Goal: Task Accomplishment & Management: Complete application form

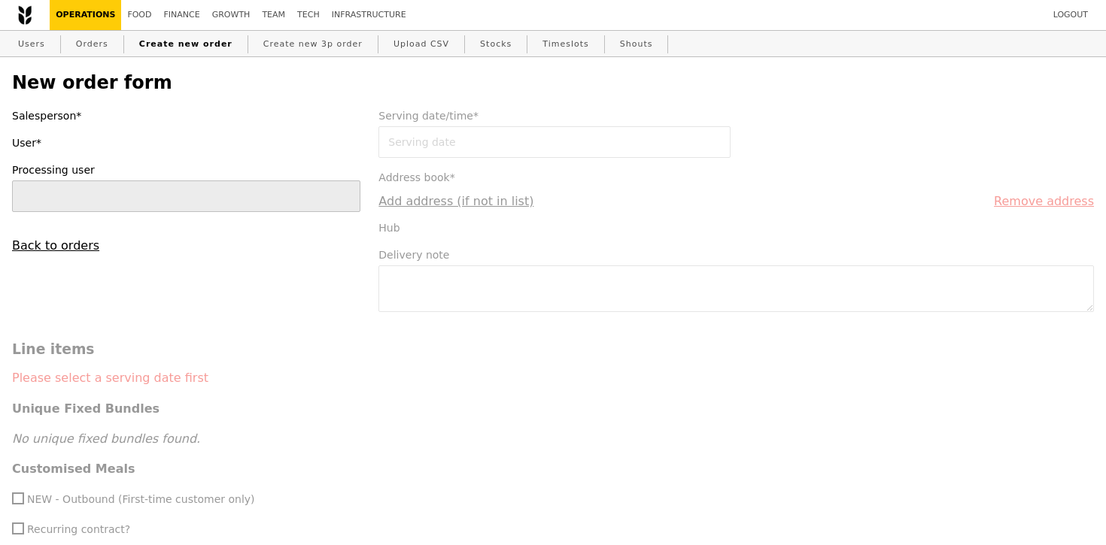
type input "[PERSON_NAME]"
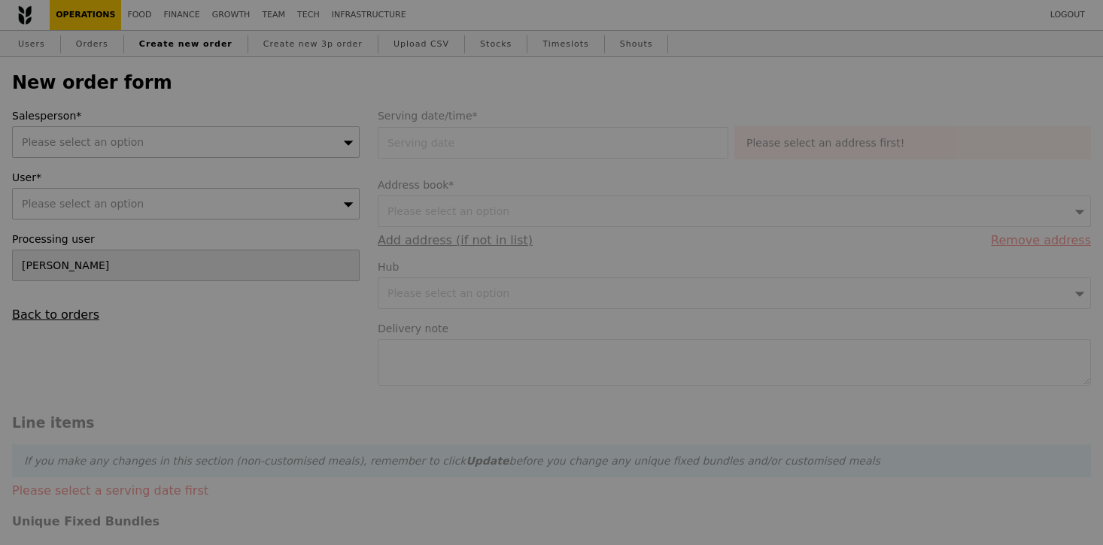
type input "Confirm"
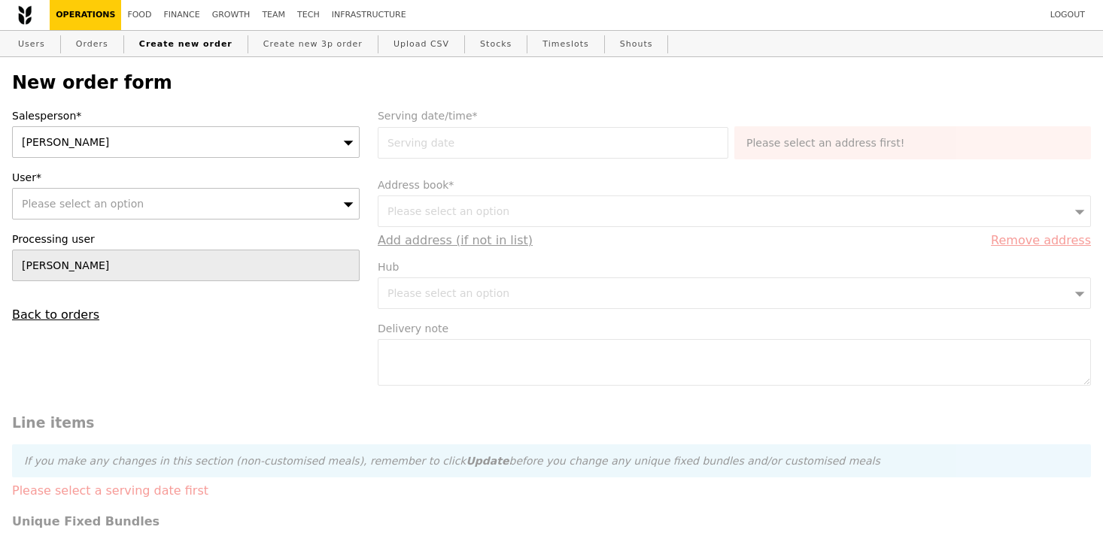
click at [144, 200] on div "Please select an option" at bounding box center [186, 204] width 348 height 32
type input "[EMAIL_ADDRESS][DOMAIN_NAME]"
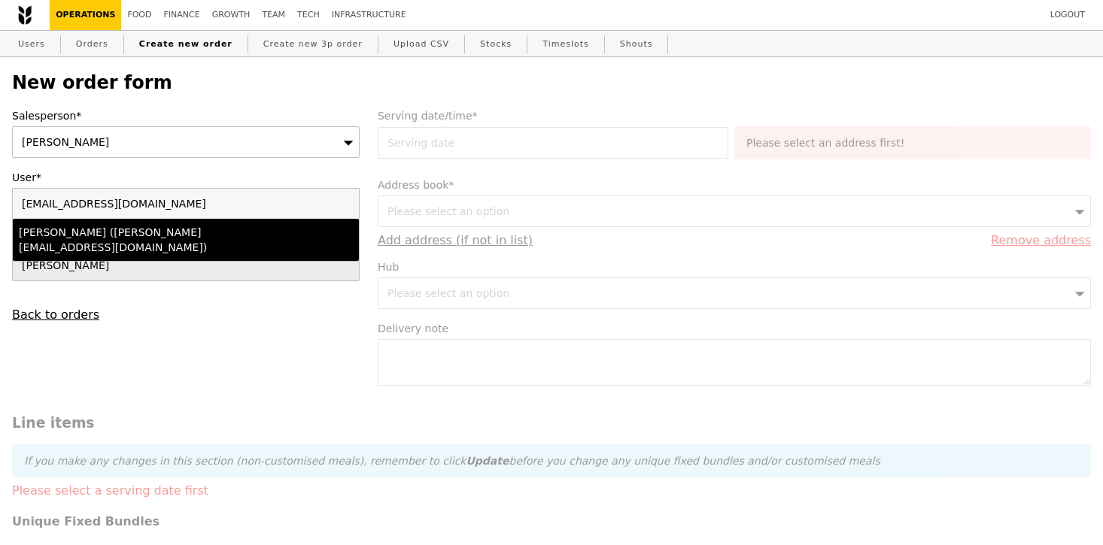
click at [138, 235] on div "[PERSON_NAME] ([PERSON_NAME][EMAIL_ADDRESS][DOMAIN_NAME])" at bounding box center [144, 240] width 250 height 30
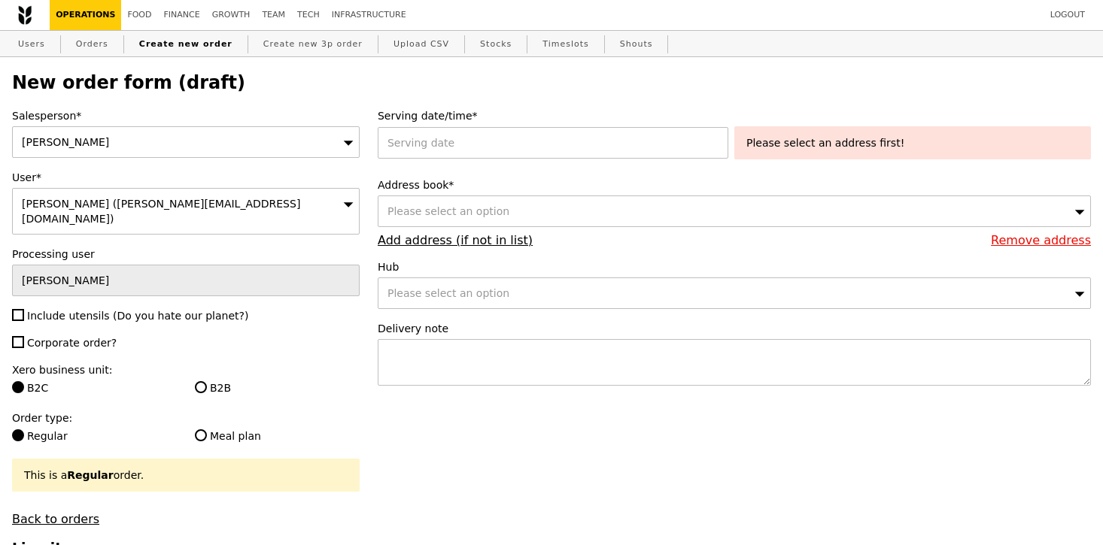
click at [527, 205] on div "Please select an option" at bounding box center [734, 212] width 713 height 32
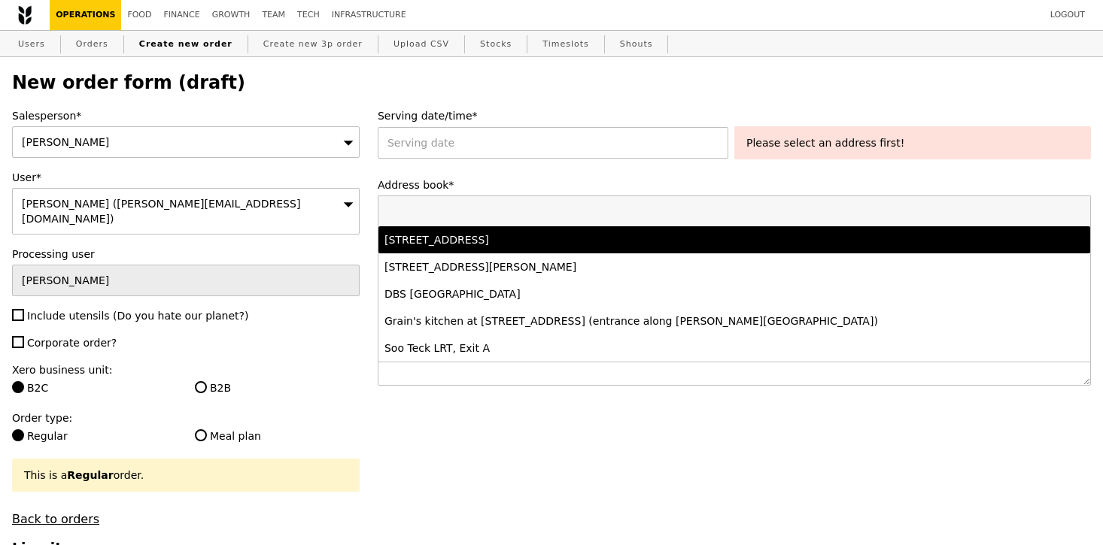
click at [527, 243] on div "[STREET_ADDRESS]" at bounding box center [646, 239] width 525 height 15
type input "Confirm"
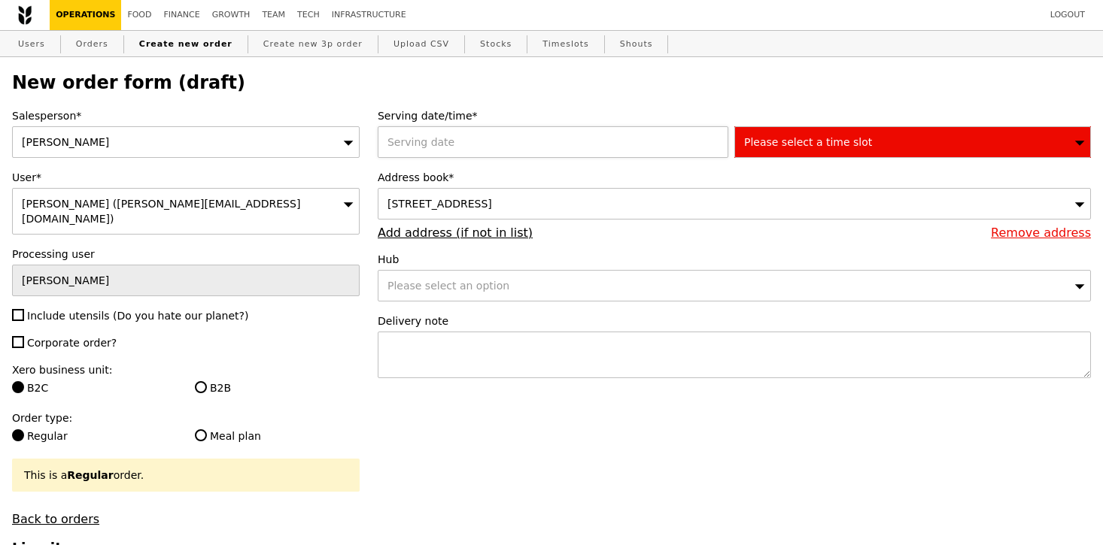
click at [548, 147] on div at bounding box center [556, 142] width 357 height 32
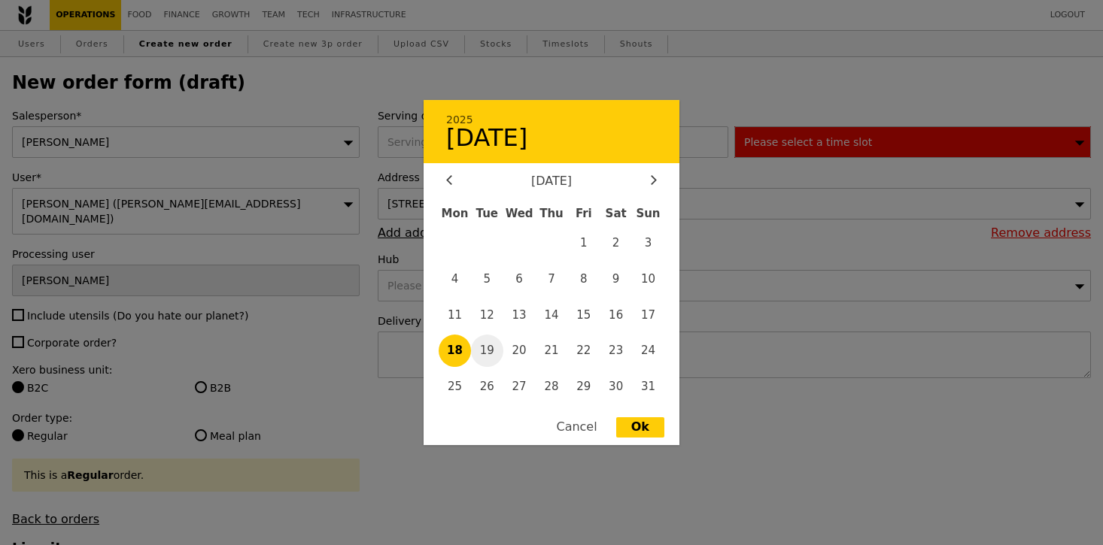
click at [493, 344] on span "19" at bounding box center [487, 351] width 32 height 32
type input "[DATE]"
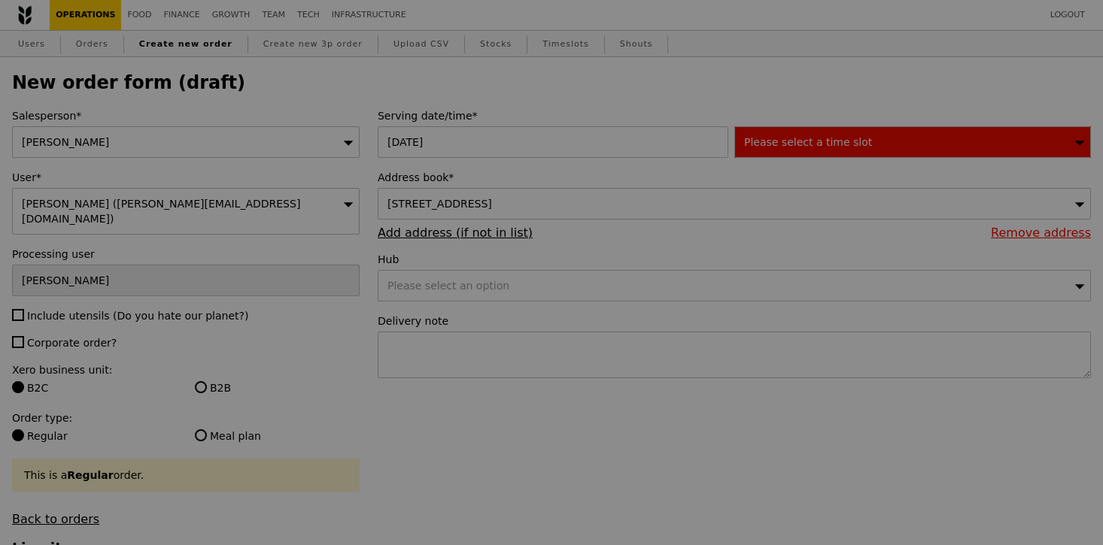
type input "Confirm"
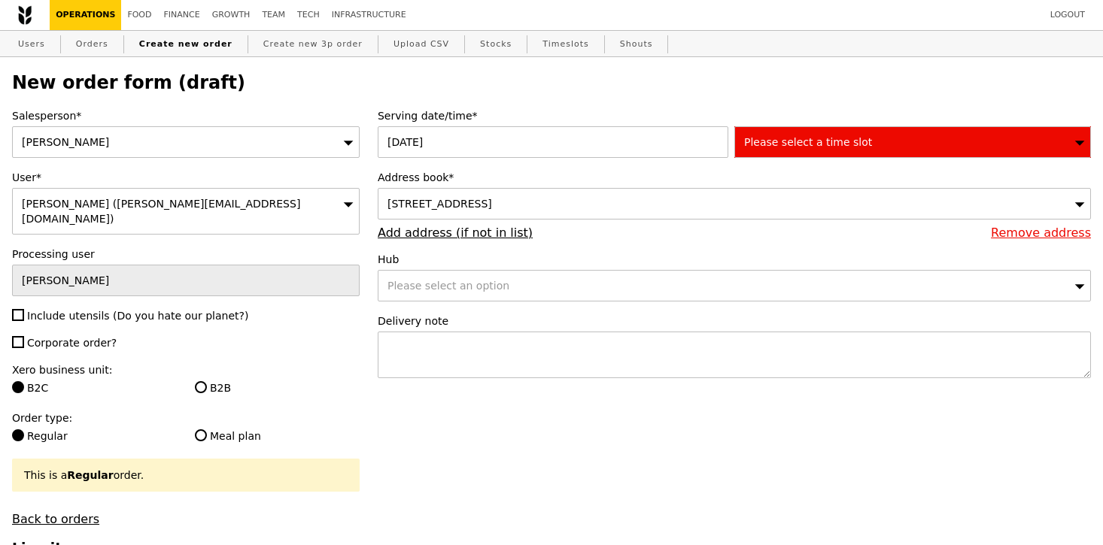
click at [829, 151] on div "Please select a time slot" at bounding box center [912, 142] width 357 height 32
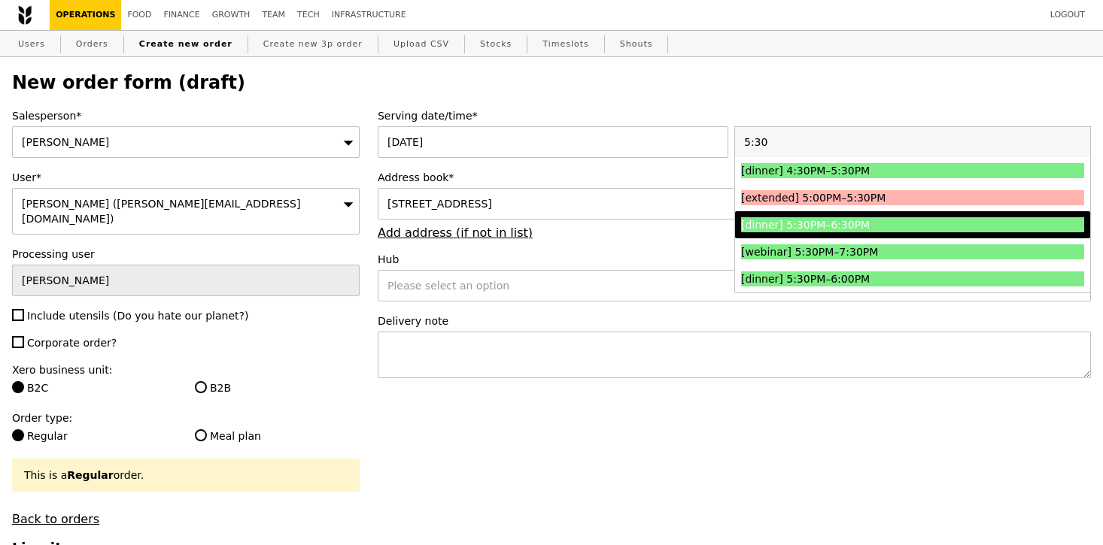
type input "5:30"
click at [857, 223] on div "[dinner] 5:30PM–6:30PM" at bounding box center [869, 224] width 257 height 15
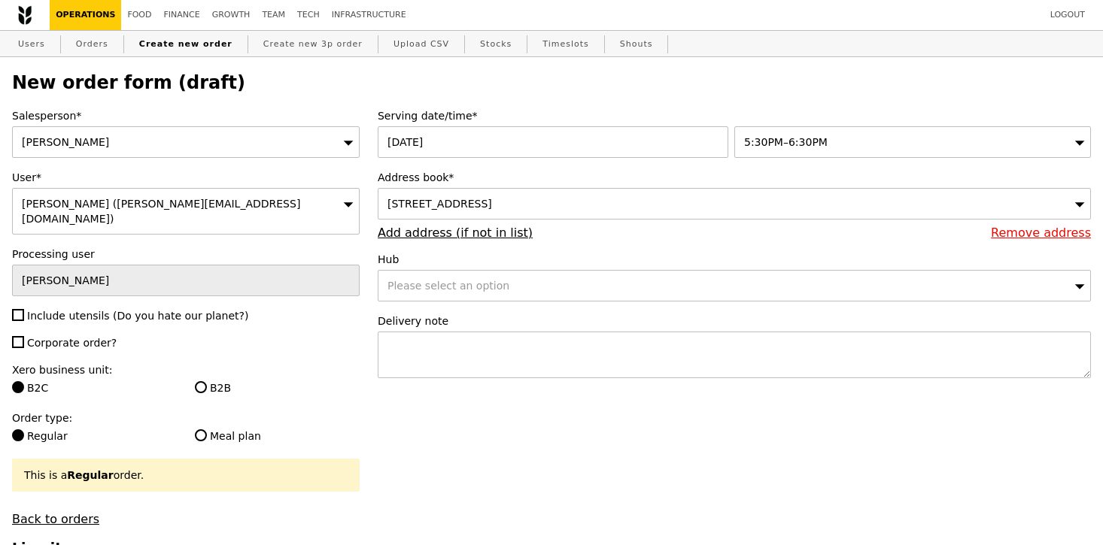
type input "Confirm"
click at [516, 359] on textarea at bounding box center [734, 355] width 713 height 47
type textarea "c"
paste textarea "Alka - 8565 2596"
type textarea "Call Alka - [PHONE_NUMBER]"
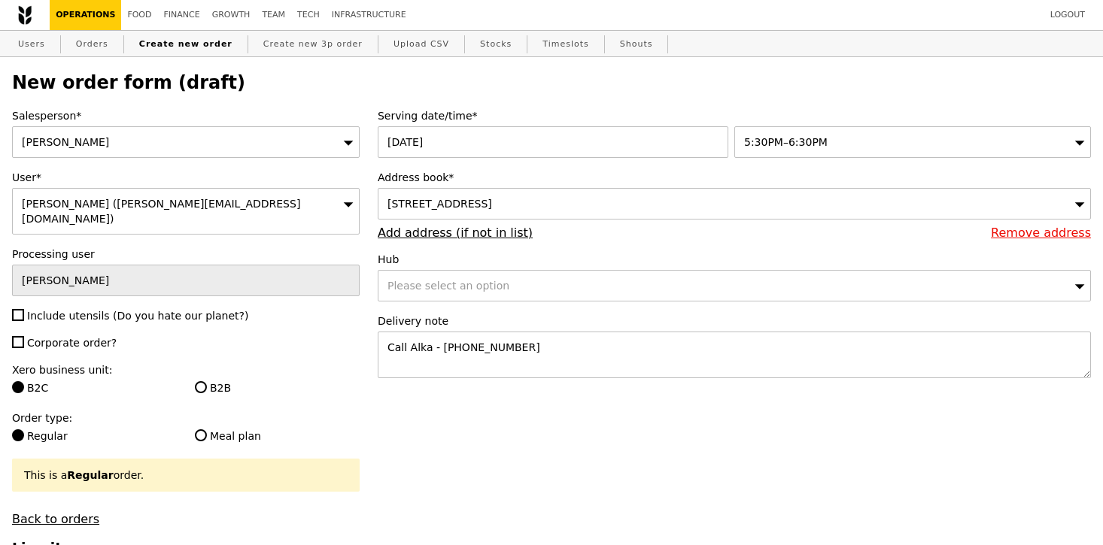
click at [133, 310] on span "Include utensils (Do you hate our planet?)" at bounding box center [137, 316] width 221 height 12
click at [24, 309] on input "Include utensils (Do you hate our planet?)" at bounding box center [18, 315] width 12 height 12
checkbox input "true"
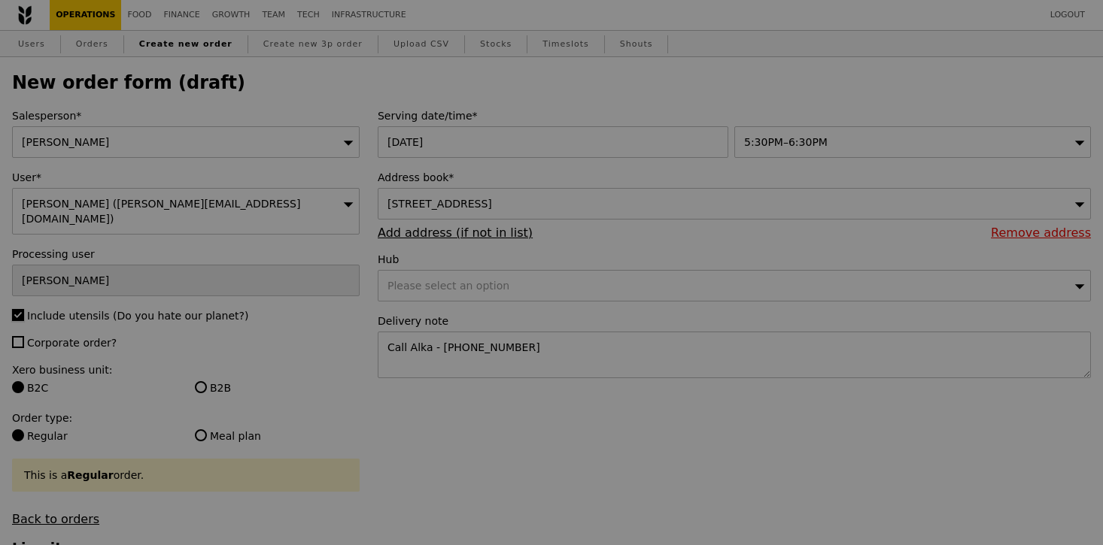
type input "Confirm"
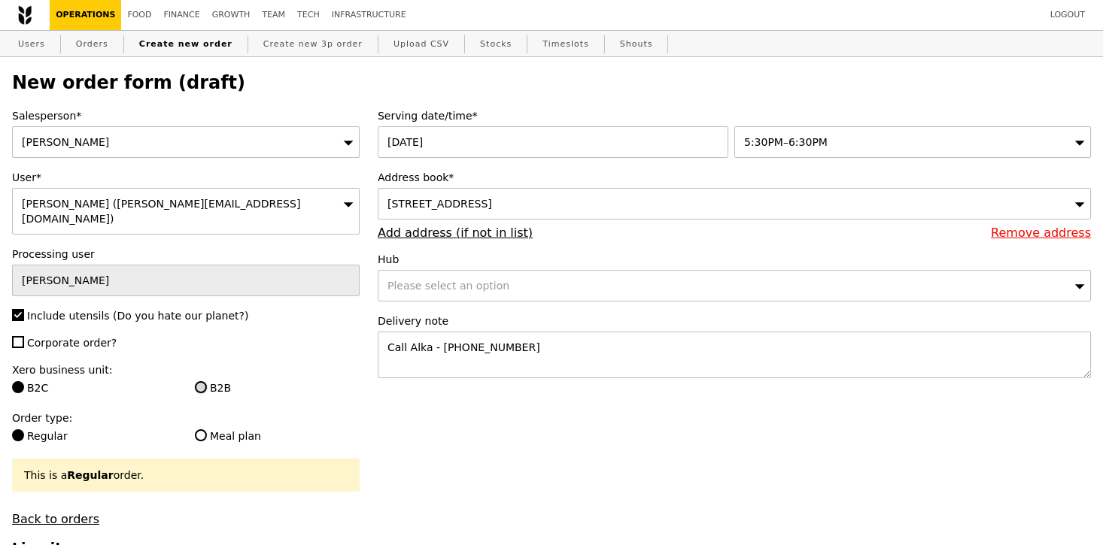
click at [202, 381] on input "B2B" at bounding box center [201, 387] width 12 height 12
radio input "true"
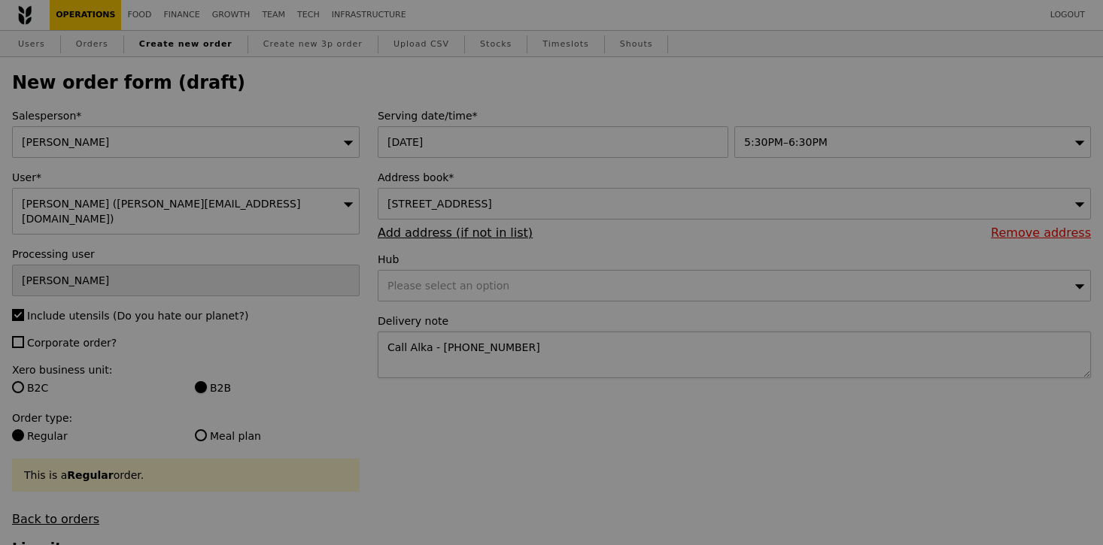
type input "Confirm"
type input "1.79"
type input "1.95"
type input "10.32"
type input "11.25"
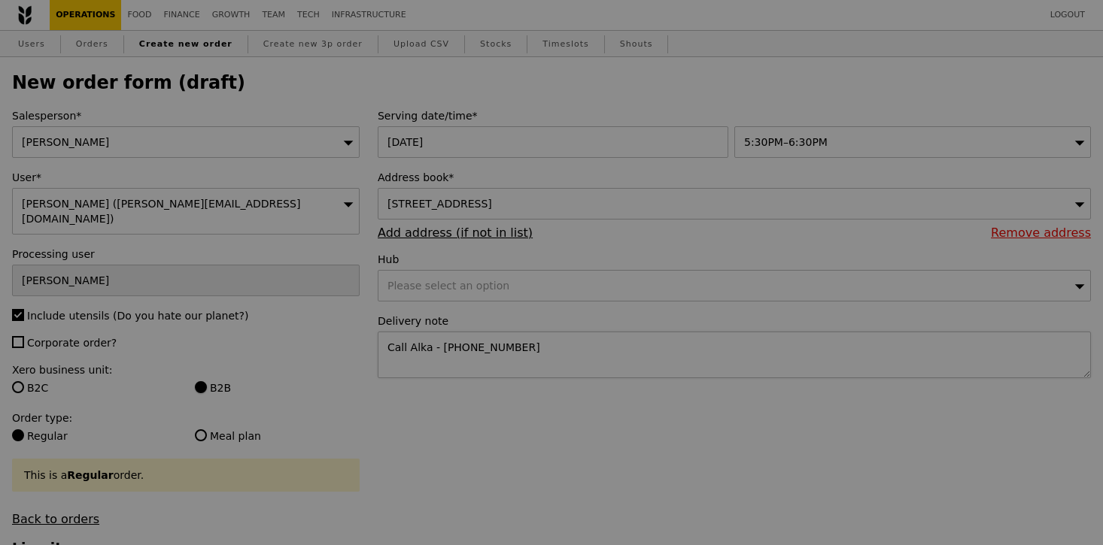
type input "13.20"
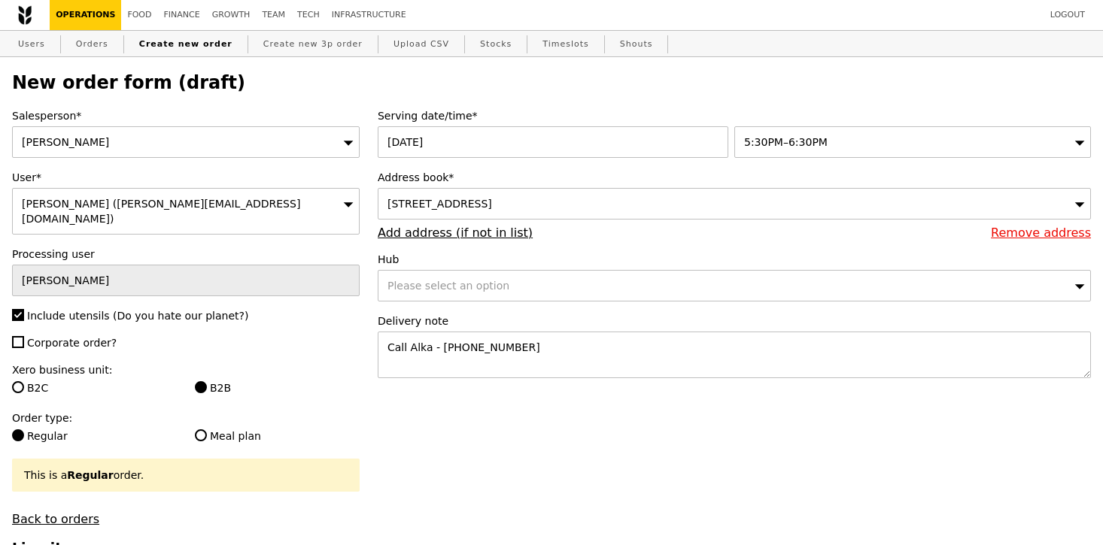
click at [462, 298] on div "Please select an option" at bounding box center [734, 286] width 713 height 32
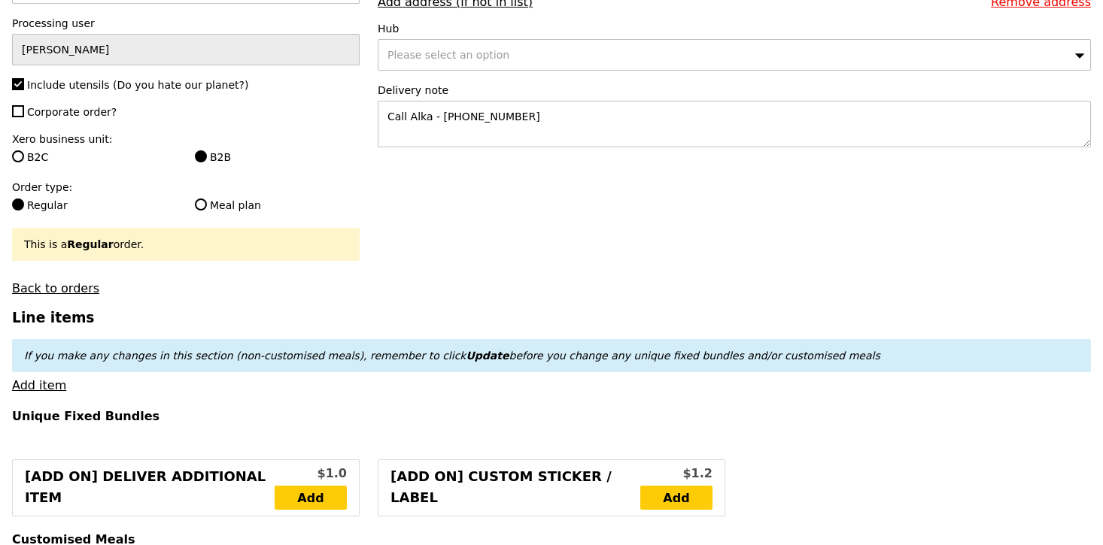
scroll to position [236, 0]
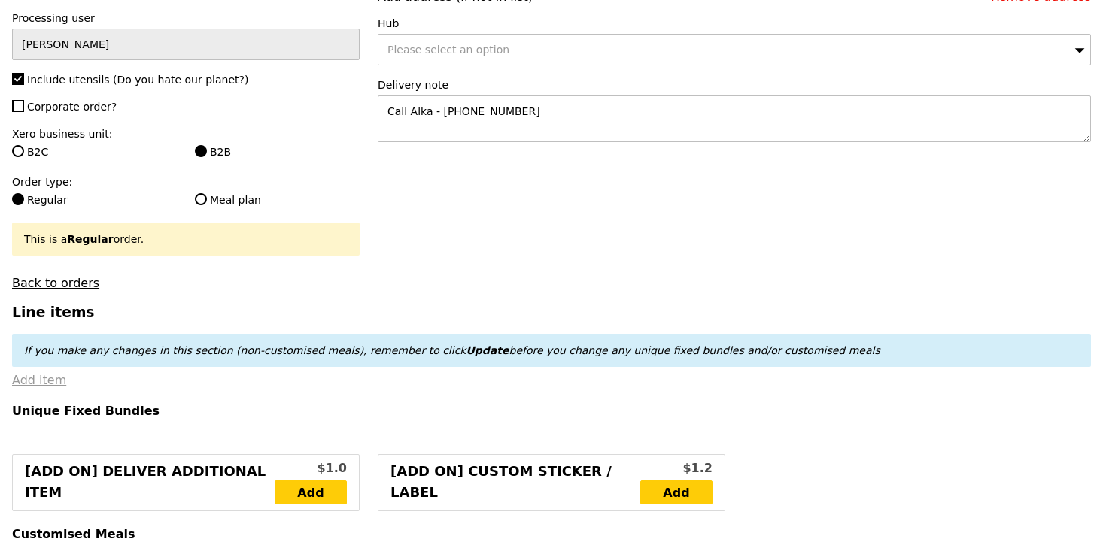
click at [42, 373] on link "Add item" at bounding box center [39, 380] width 54 height 14
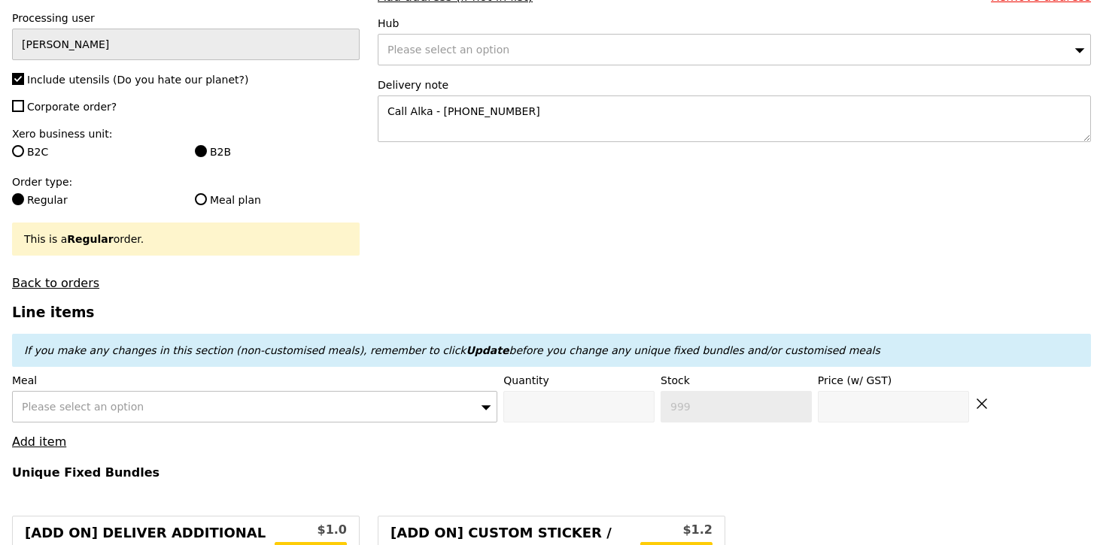
click at [414, 391] on div "Please select an option" at bounding box center [254, 407] width 485 height 32
type input "mentai"
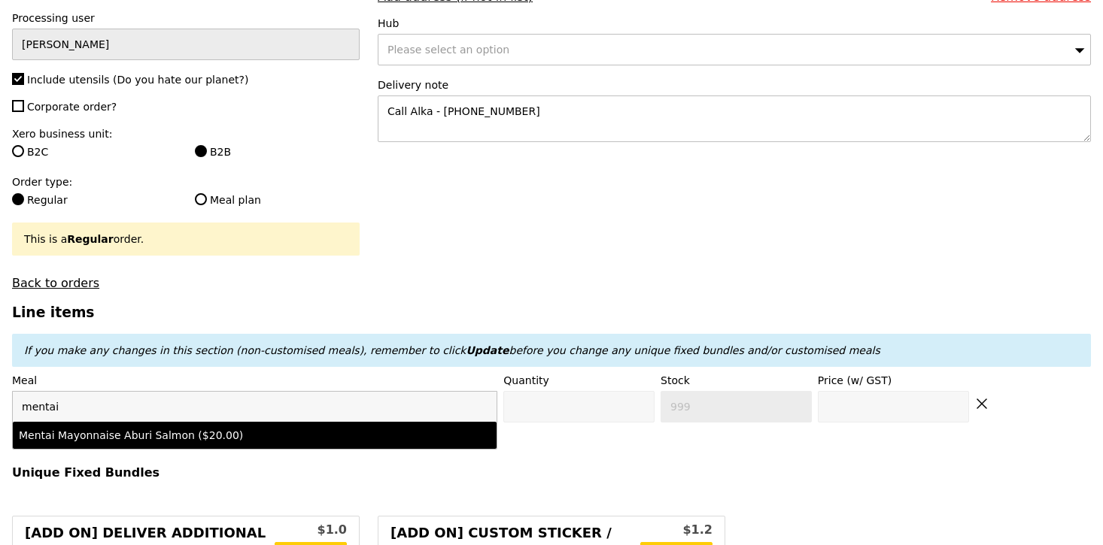
type input "Confirm anyway"
type input "0"
type input "65"
type input "20.0"
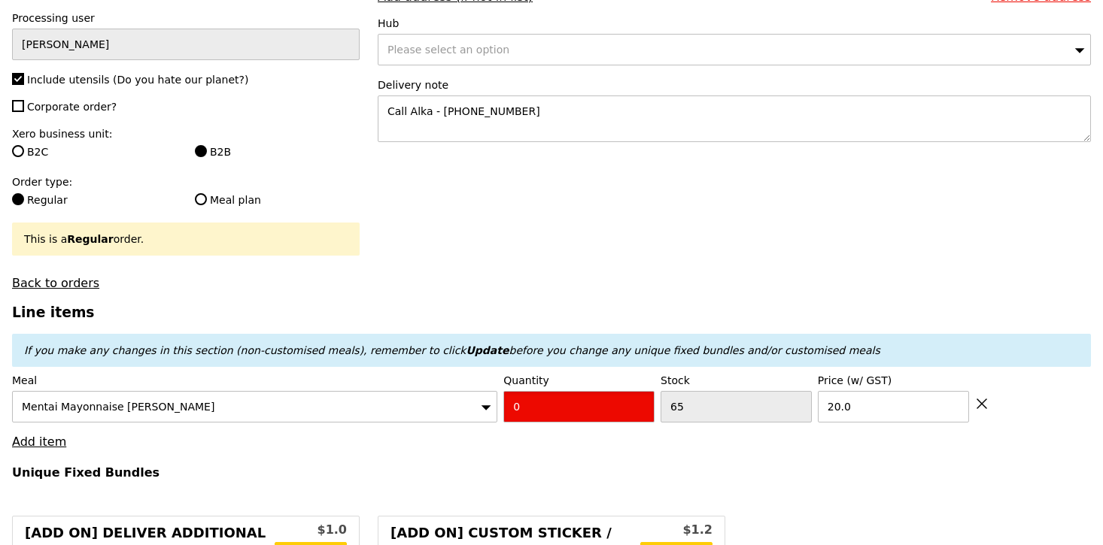
click at [548, 398] on input "0" at bounding box center [578, 407] width 151 height 32
type input "Confirm"
type input "1"
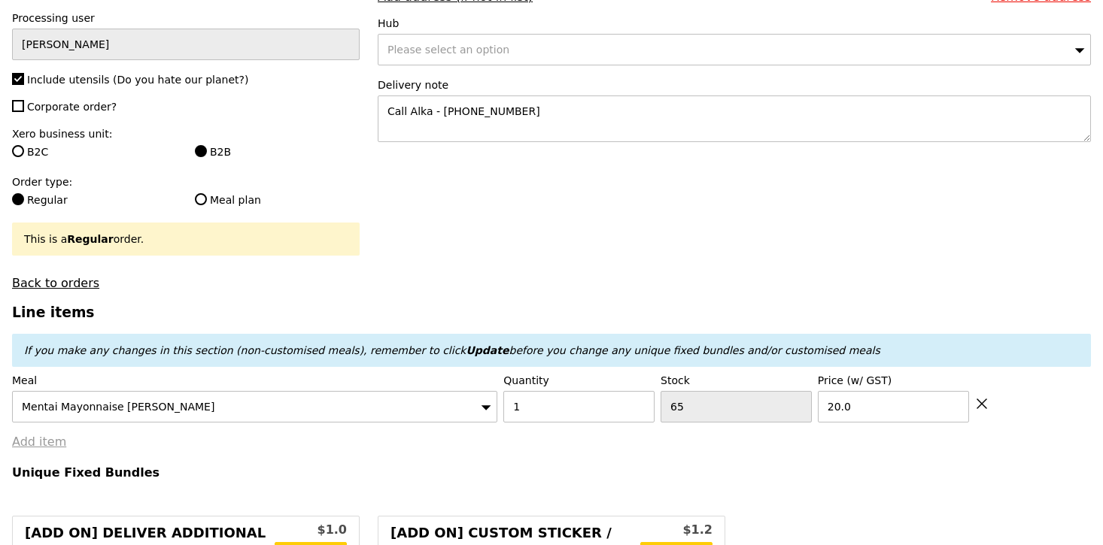
type input "Loading..."
click at [37, 435] on link "Add item" at bounding box center [39, 442] width 54 height 14
type input "20.00"
type input "8.49"
type input "9.25"
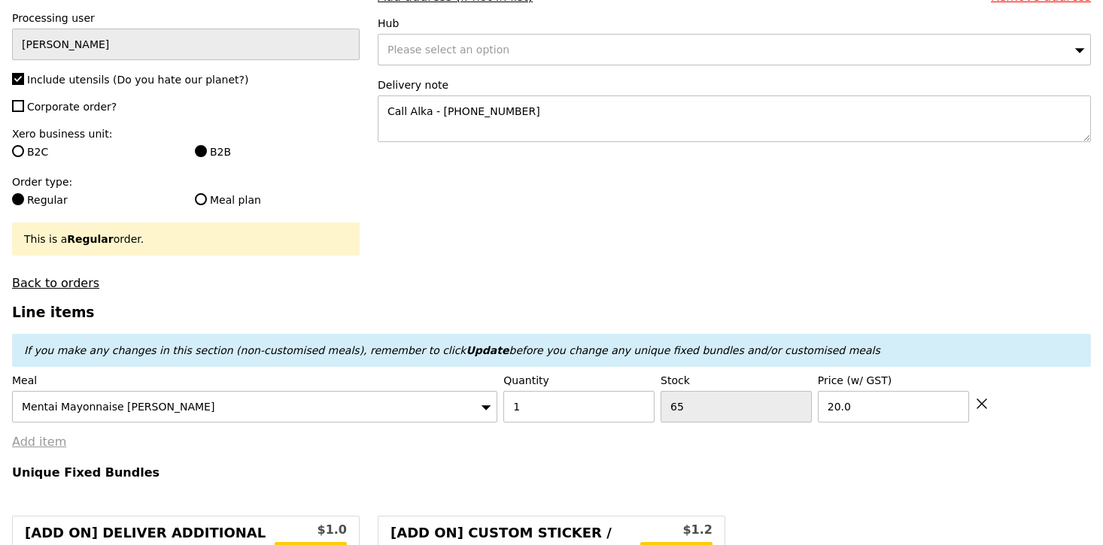
type input "31.20"
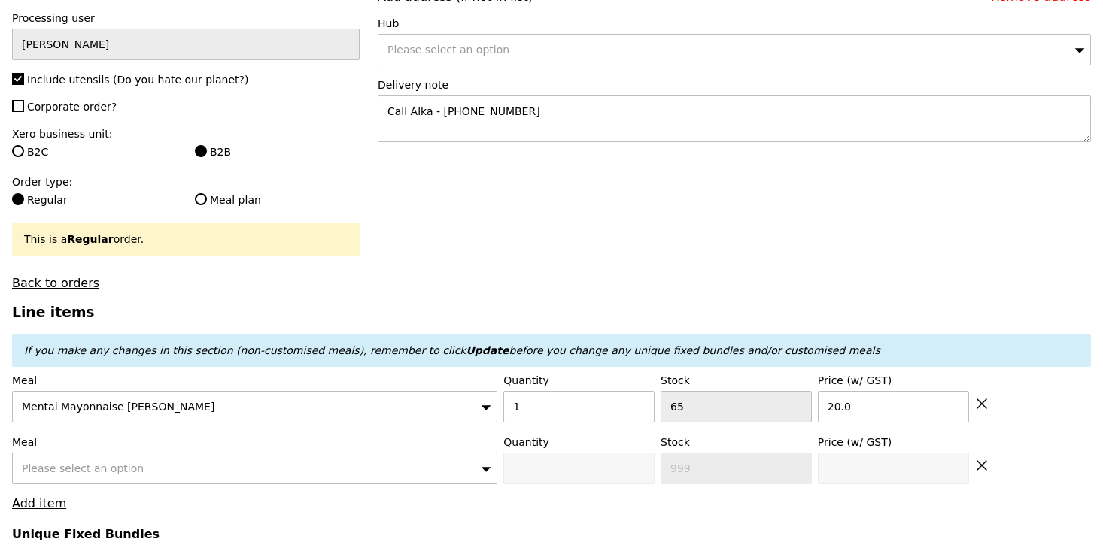
type input "Confirm"
click at [83, 463] on span "Please select an option" at bounding box center [83, 469] width 122 height 12
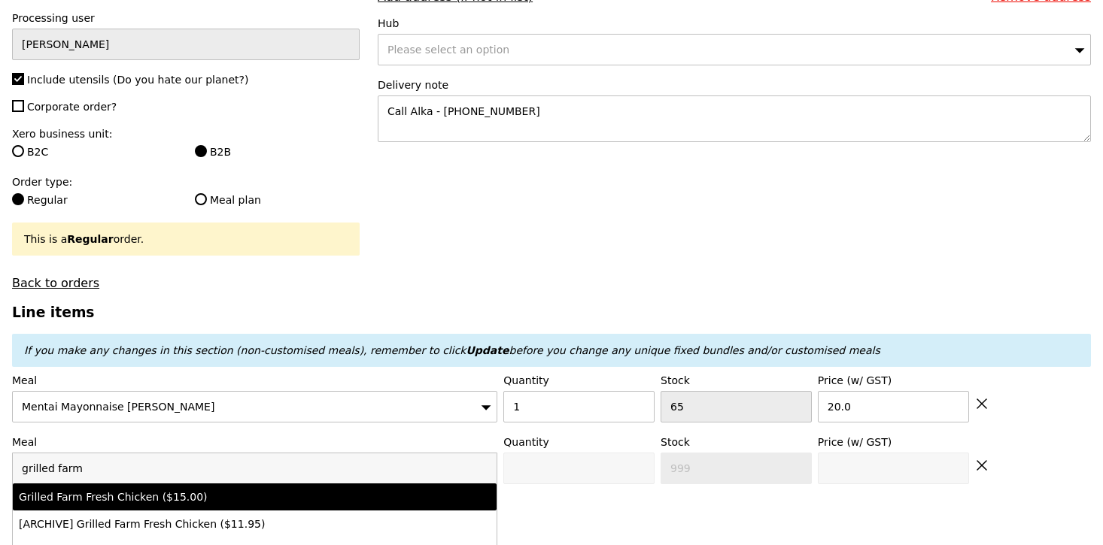
type input "grilled farm"
click at [105, 490] on div "Grilled Farm Fresh Chicken ($15.00)" at bounding box center [196, 497] width 354 height 15
type input "Confirm anyway"
type input "0"
type input "40"
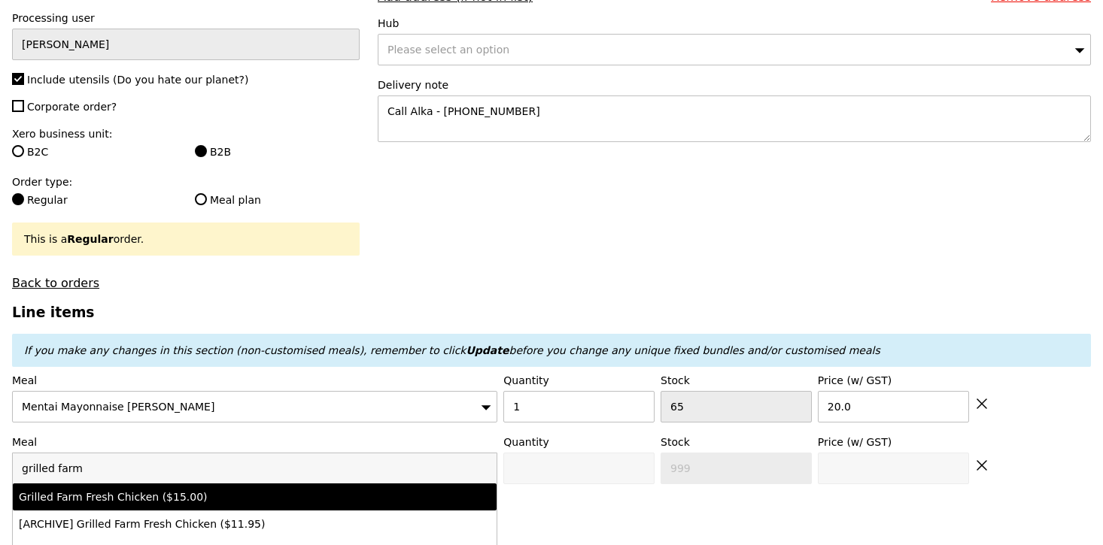
type input "15.0"
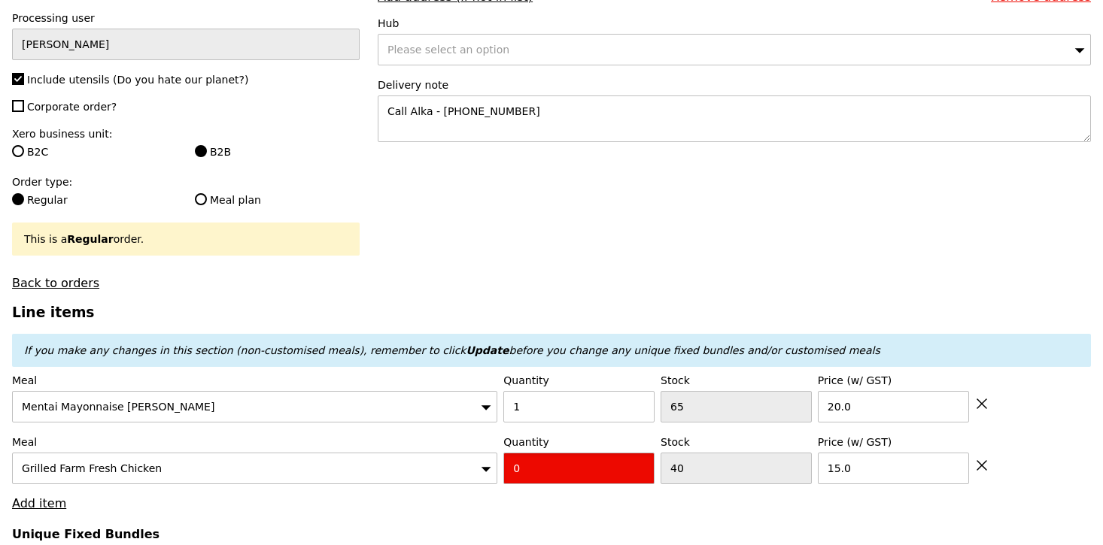
drag, startPoint x: 561, startPoint y: 454, endPoint x: 451, endPoint y: 436, distance: 111.9
click at [451, 436] on div "Meal Grilled Farm Fresh Chicken Quantity 0 Stock 40 Price (w/ GST) 15.0" at bounding box center [551, 460] width 1079 height 50
type input "Confirm"
type input "2"
click at [43, 496] on link "Add item" at bounding box center [39, 503] width 54 height 14
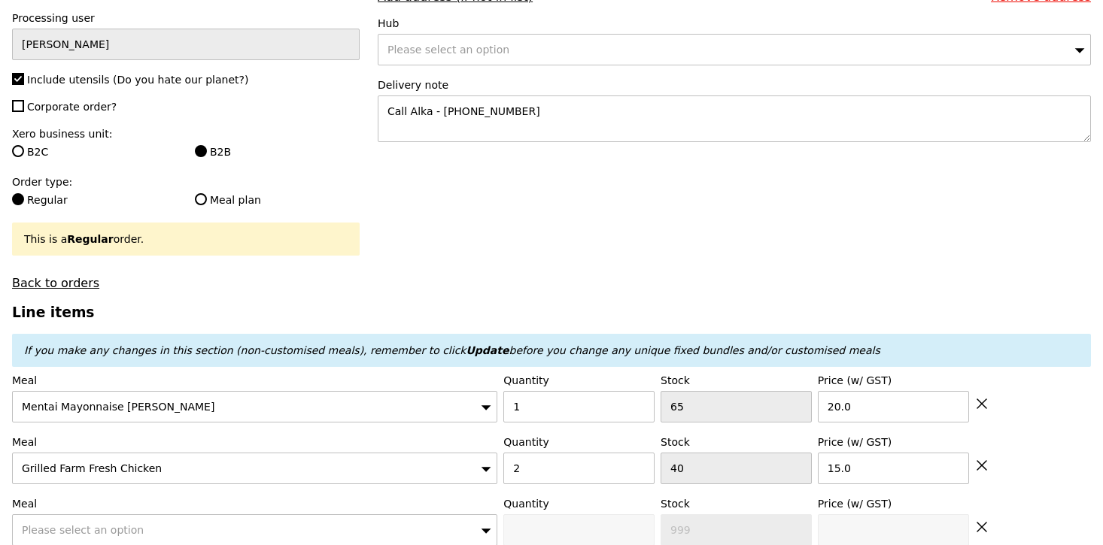
type input "Loading..."
type input "50.00"
type input "5.73"
type input "6.25"
type input "58.20"
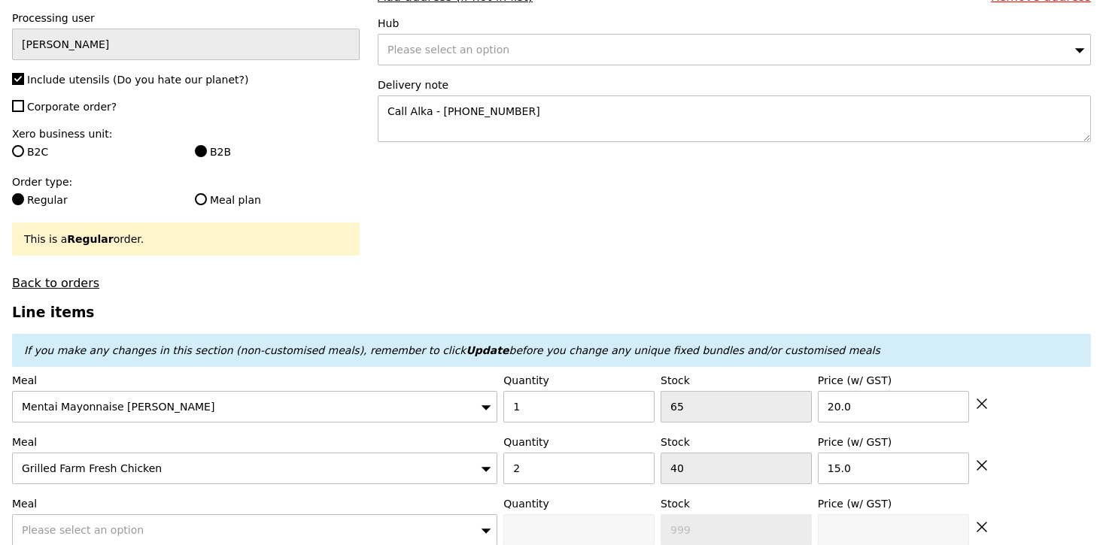
type input "Confirm"
click at [117, 524] on span "Please select an option" at bounding box center [83, 530] width 122 height 12
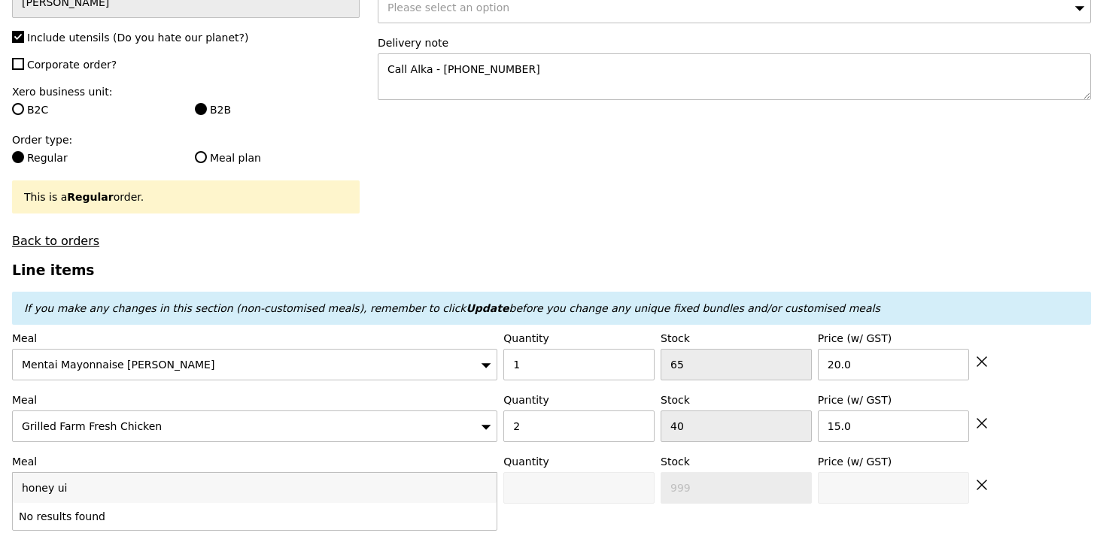
scroll to position [282, 0]
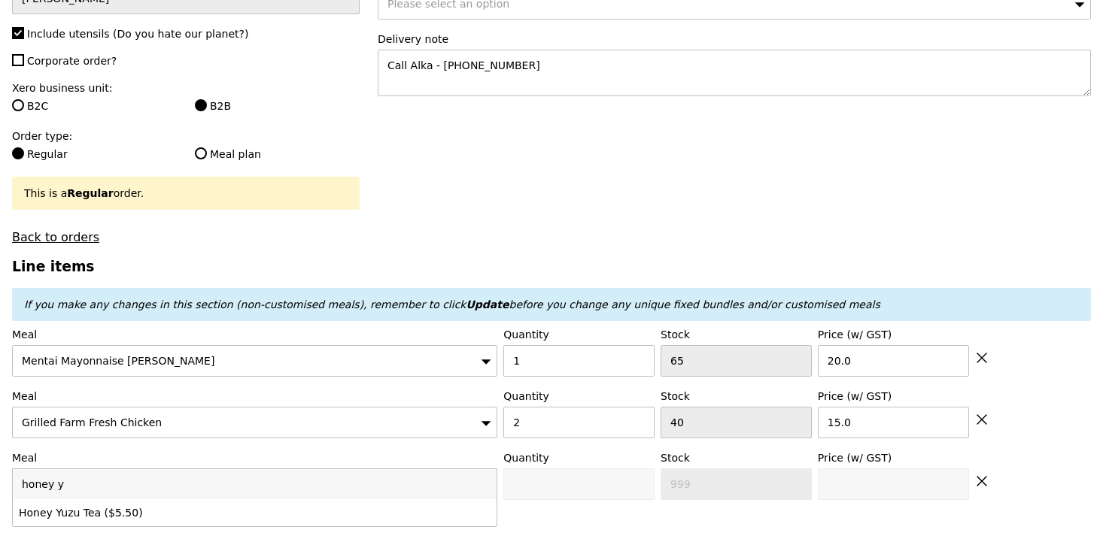
type input "honey yu"
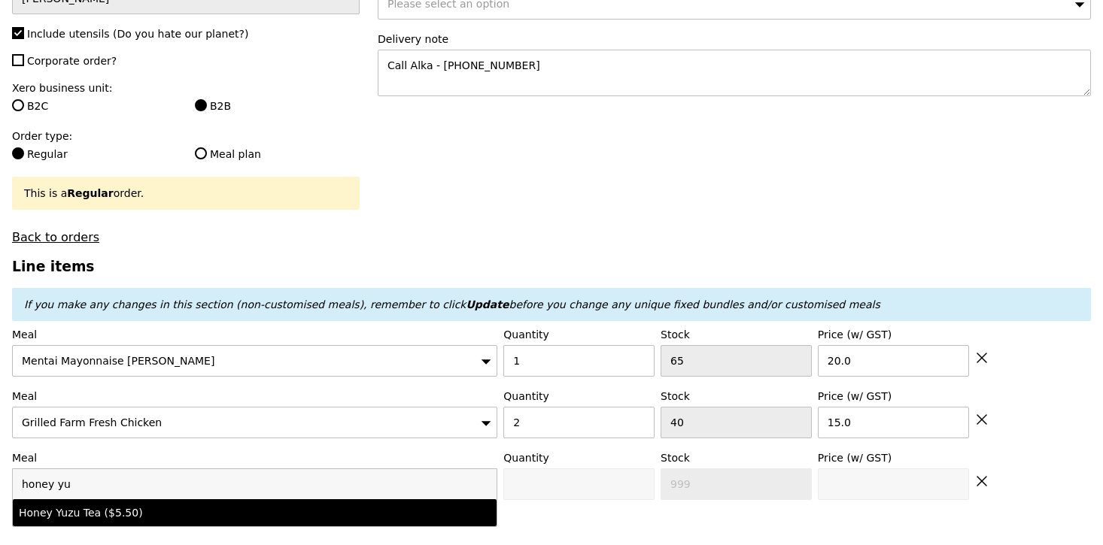
type input "Confirm anyway"
type input "0"
type input "93"
type input "5.5"
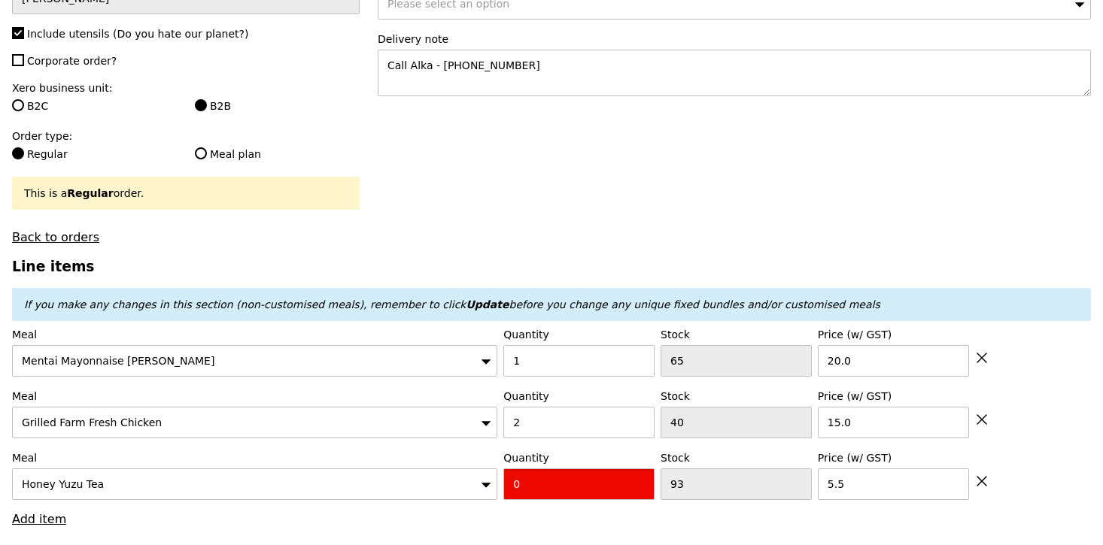
drag, startPoint x: 532, startPoint y: 477, endPoint x: 490, endPoint y: 474, distance: 42.2
click at [490, 475] on div "Meal Honey Yuzu Tea Quantity 0 Stock 93 Price (w/ GST) 5.5" at bounding box center [551, 476] width 1079 height 50
type input "Confirm"
type input "1"
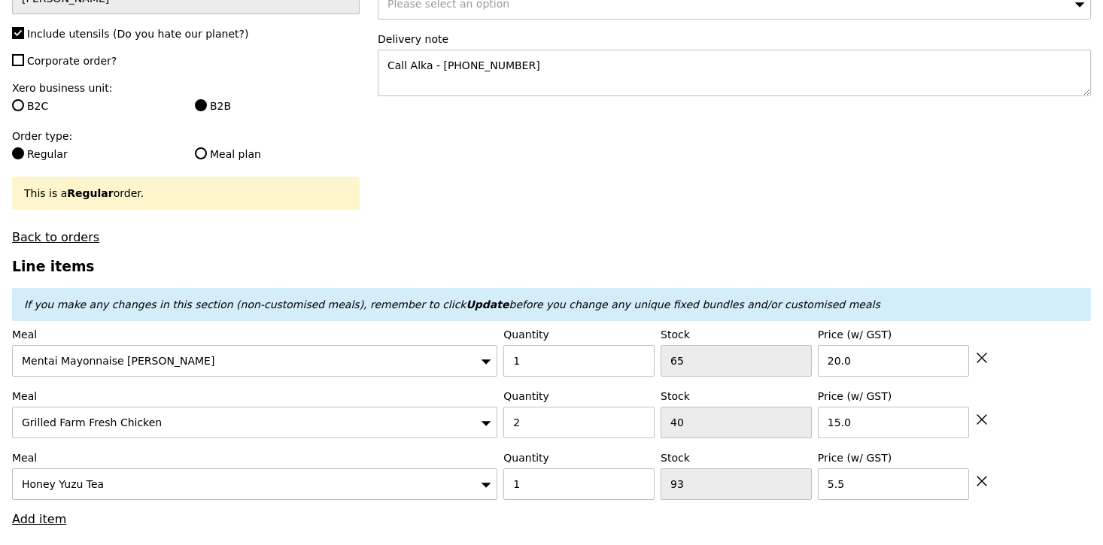
type input "Loading..."
type input "55.50"
type input "5.23"
type input "5.70"
type input "63.15"
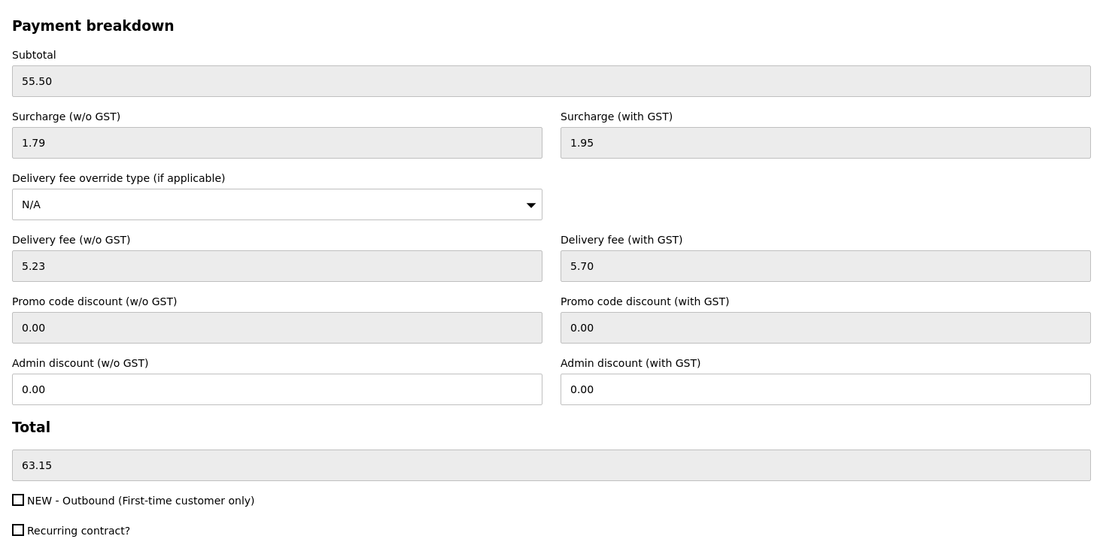
scroll to position [4160, 0]
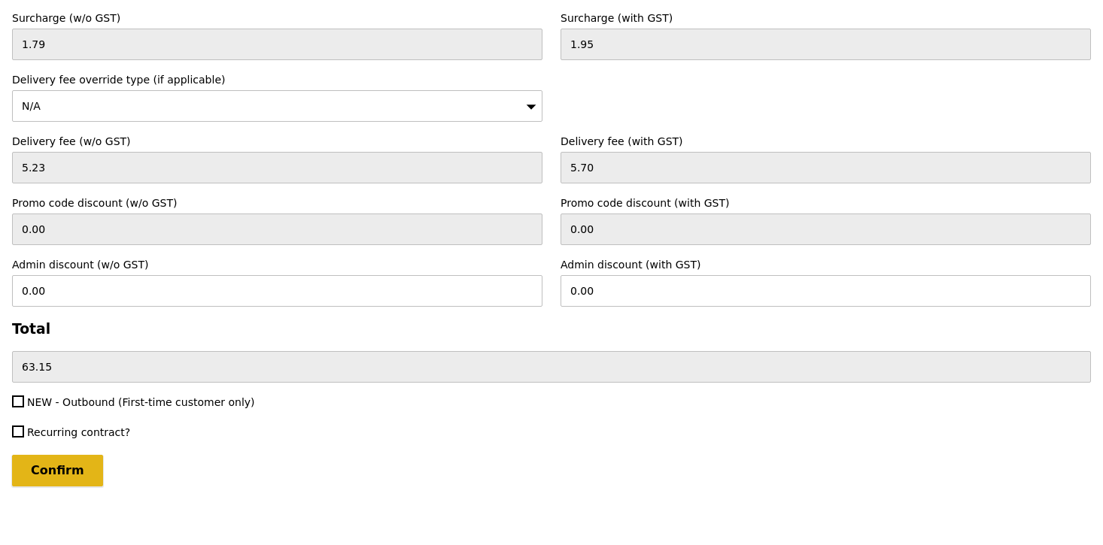
click at [75, 460] on input "Confirm" at bounding box center [57, 471] width 91 height 32
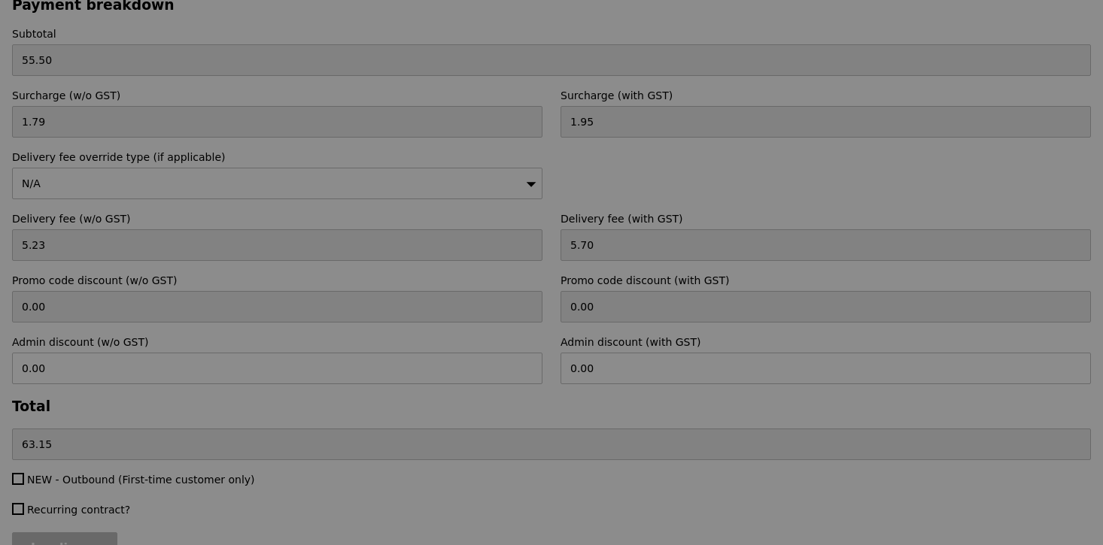
scroll to position [4082, 0]
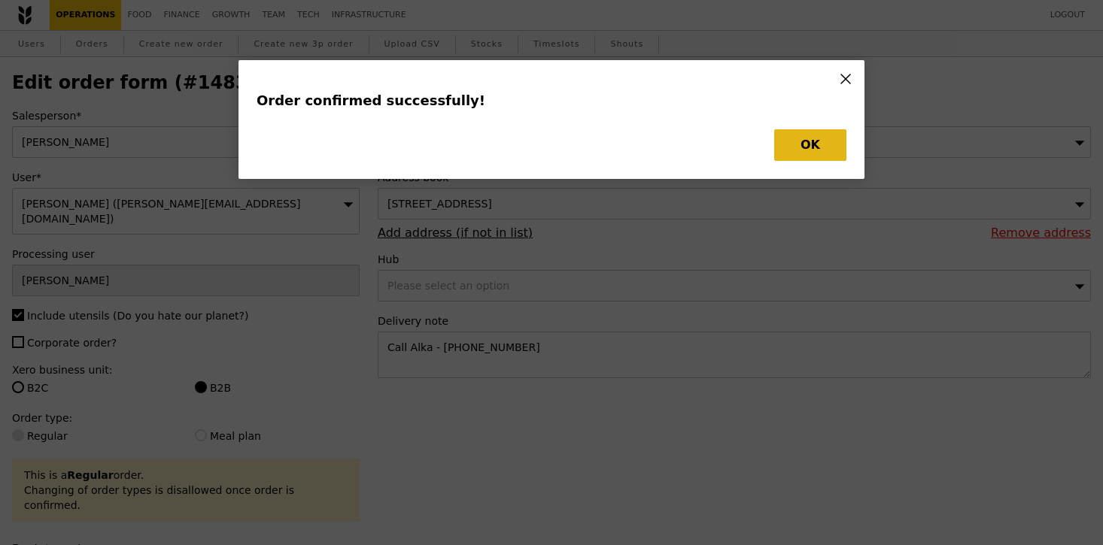
type input "Loading..."
type input "93"
type input "5.50"
type input "15.00"
type input "65"
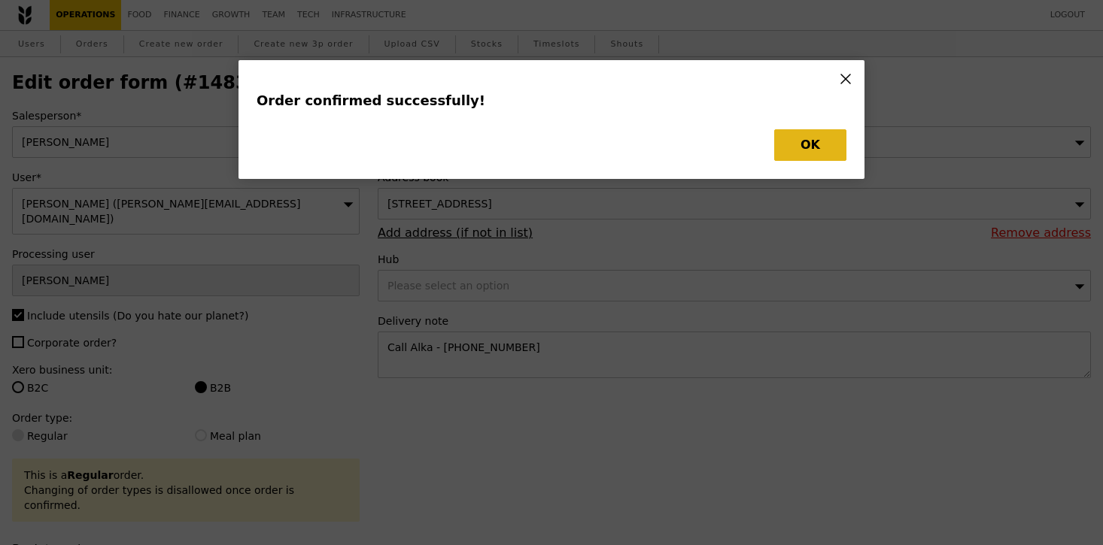
type input "20.00"
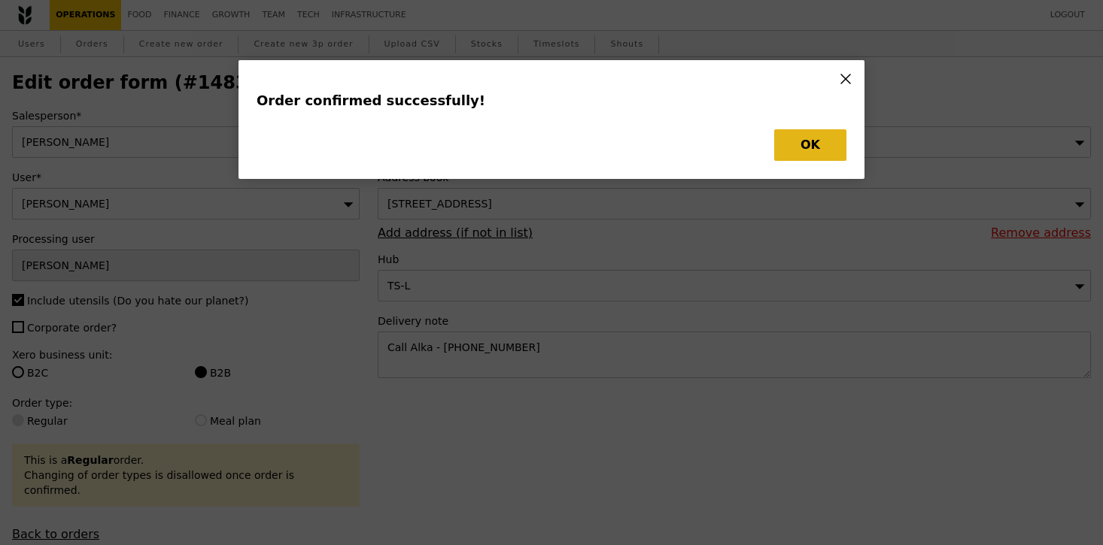
type input "92"
type input "38"
type input "64"
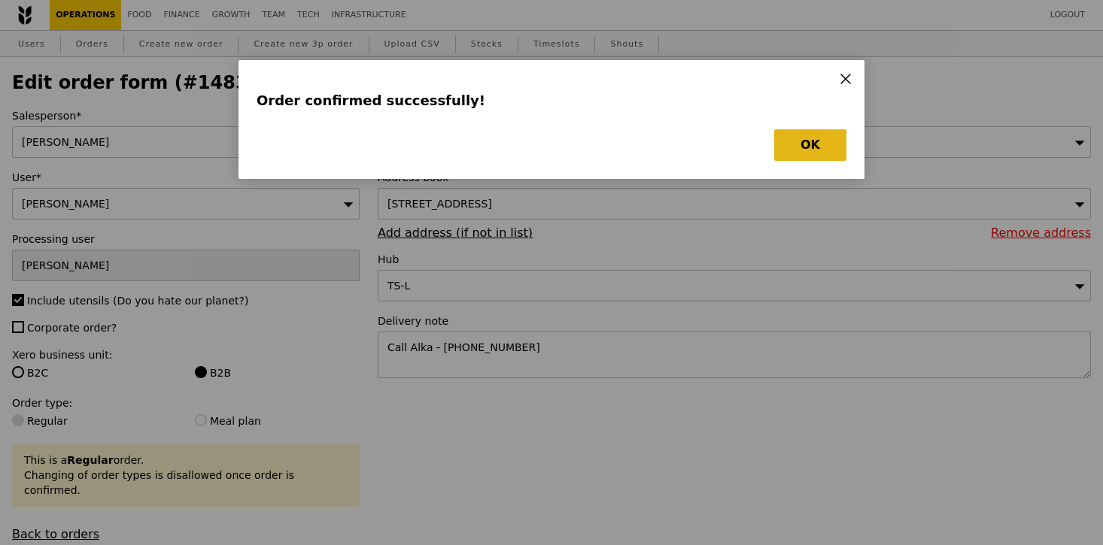
type input "Update"
click at [815, 151] on button "OK" at bounding box center [810, 145] width 72 height 32
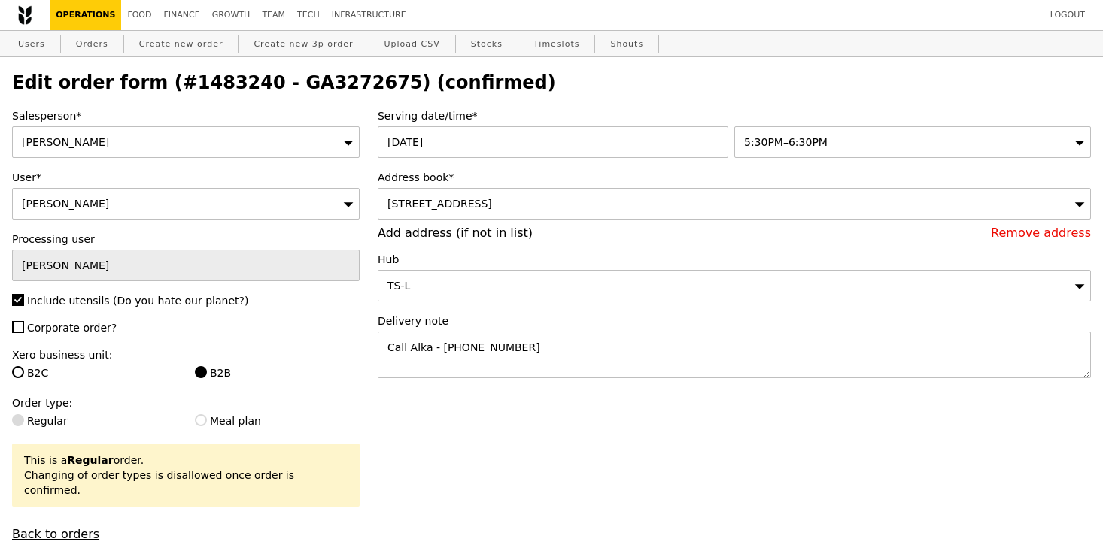
click at [299, 83] on h2 "Edit order form (#1483240 - GA3272675) (confirmed)" at bounding box center [551, 82] width 1079 height 21
copy h2 "GA3272675"
click at [322, 77] on h2 "Edit order form (#1483240 - GA3272675) (confirmed)" at bounding box center [551, 82] width 1079 height 21
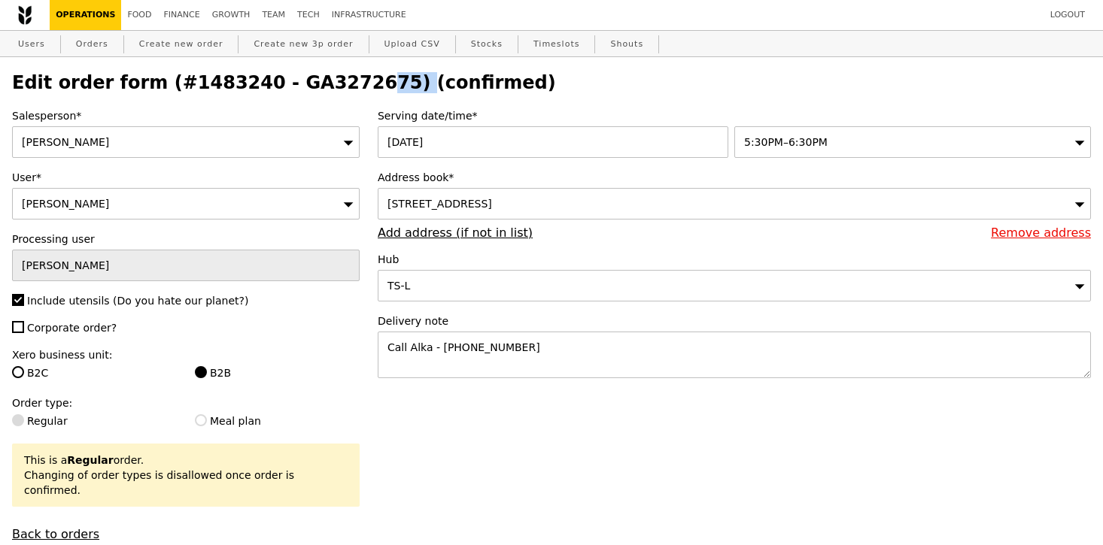
copy h2 "GA3272675"
click at [87, 45] on link "Orders" at bounding box center [92, 44] width 44 height 27
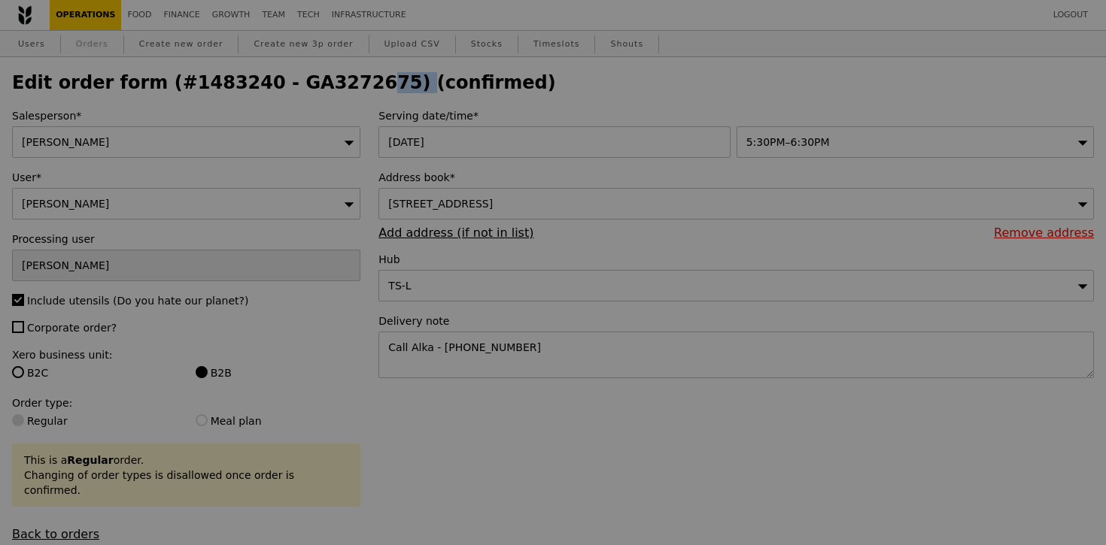
select select "100"
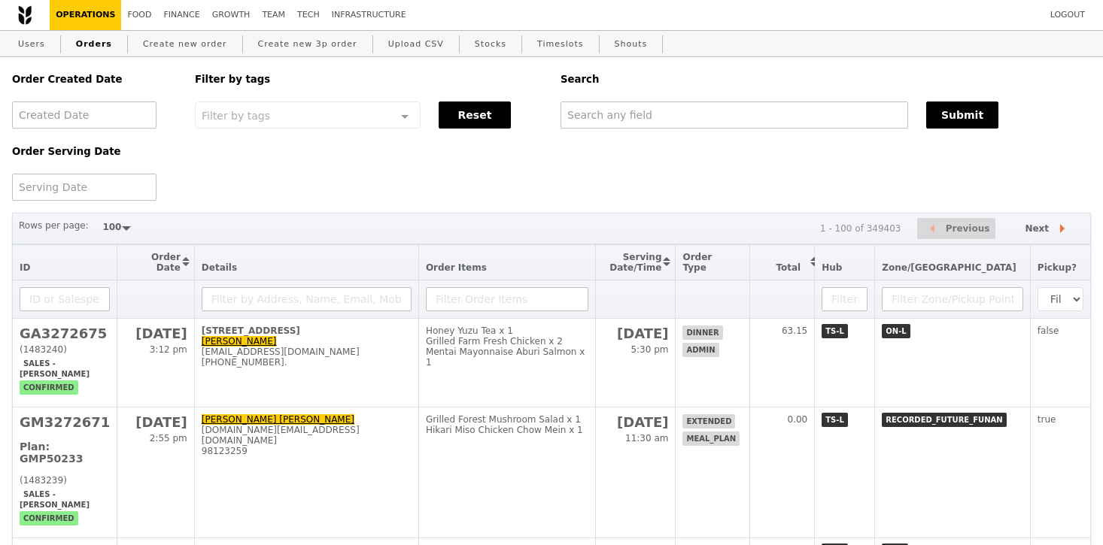
click at [581, 144] on div "Order Created Date Order Serving Date Filter by tags Filter by tags Meal_Plan W…" at bounding box center [551, 129] width 1097 height 144
click at [607, 112] on input "text" at bounding box center [734, 115] width 348 height 27
paste input "GA3272675"
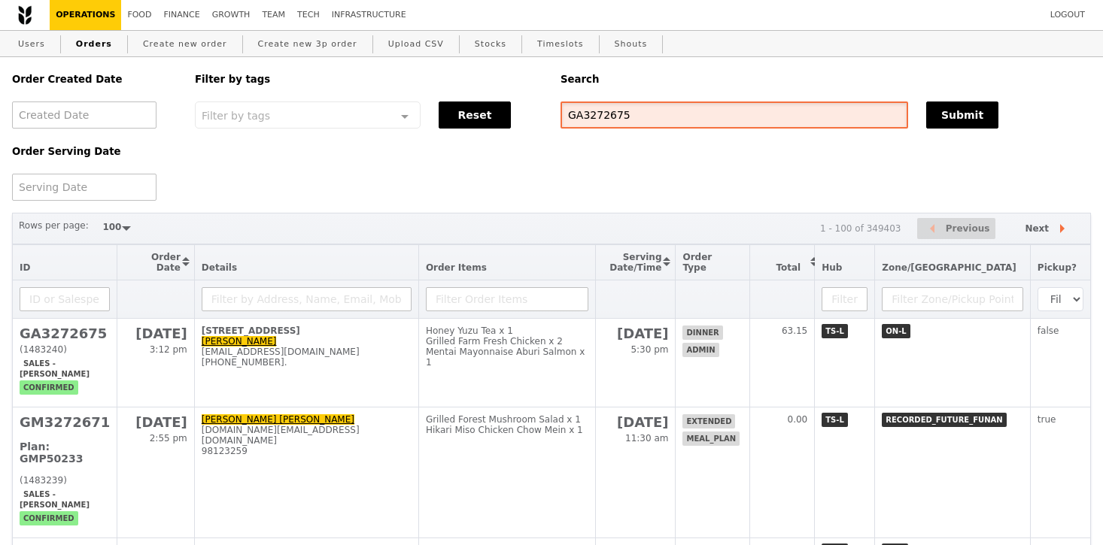
type input "GA3272675"
